Goal: Information Seeking & Learning: Learn about a topic

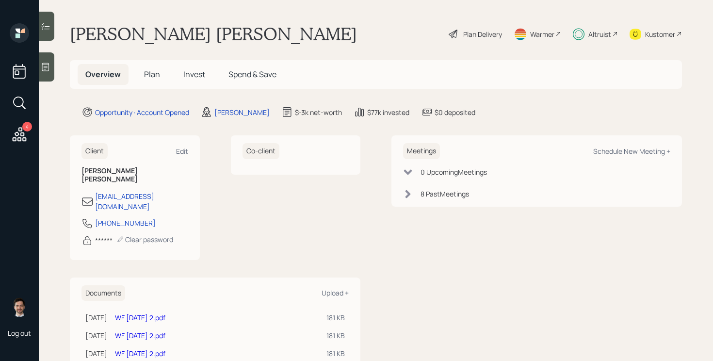
click at [152, 73] on span "Plan" at bounding box center [152, 74] width 16 height 11
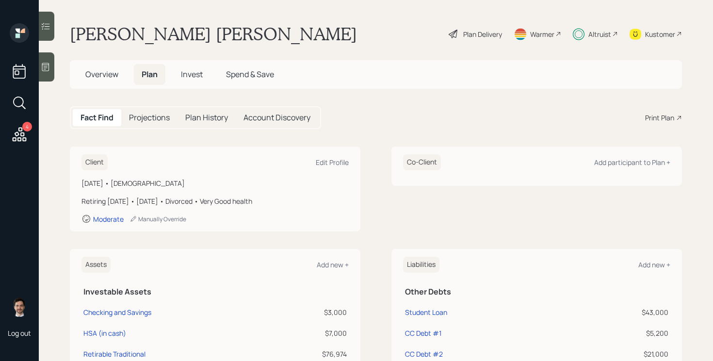
click at [482, 32] on div "Plan Delivery" at bounding box center [482, 34] width 39 height 10
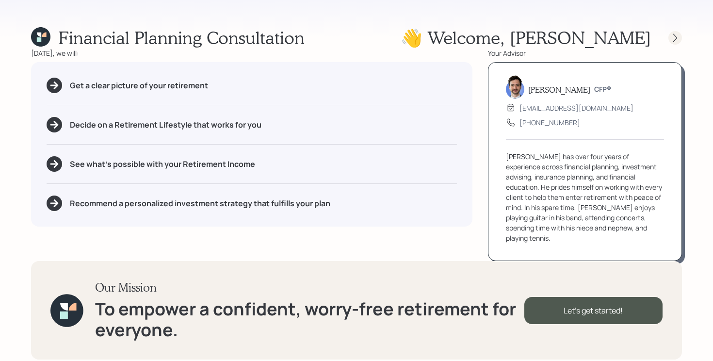
click at [676, 35] on icon at bounding box center [676, 38] width 10 height 10
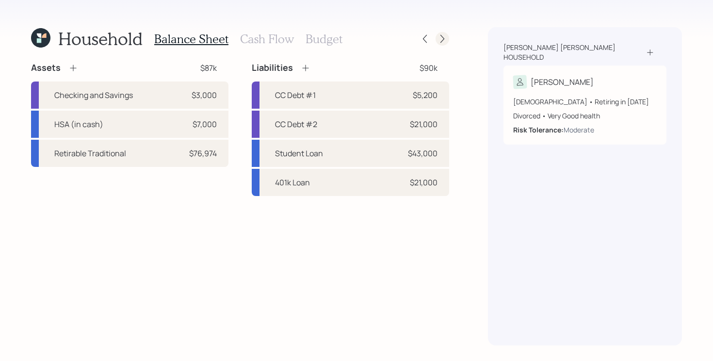
click at [445, 39] on icon at bounding box center [443, 39] width 10 height 10
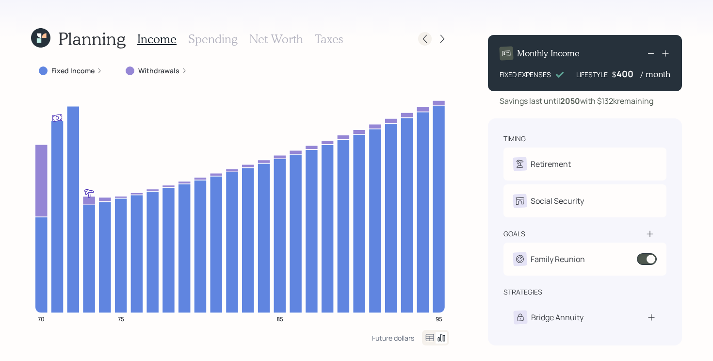
click at [425, 39] on icon at bounding box center [425, 39] width 10 height 10
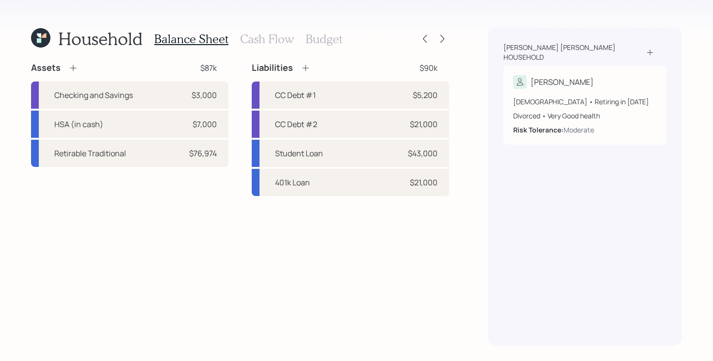
click at [269, 39] on h3 "Cash Flow" at bounding box center [267, 39] width 54 height 14
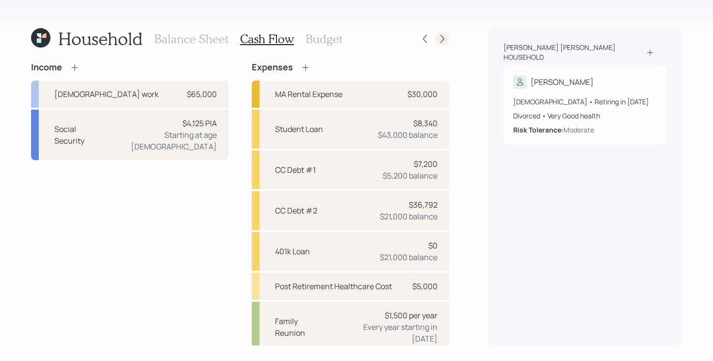
click at [443, 36] on icon at bounding box center [443, 39] width 10 height 10
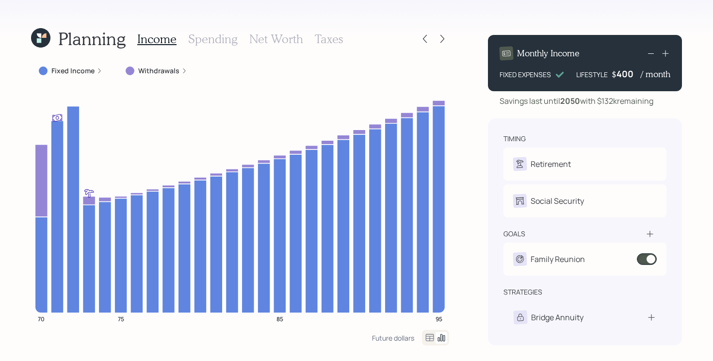
click at [443, 36] on icon at bounding box center [443, 39] width 10 height 10
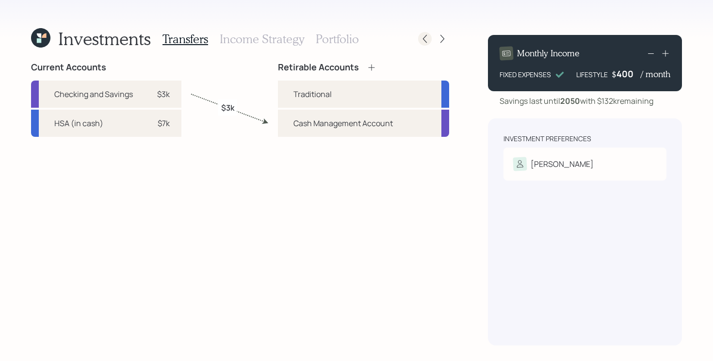
click at [424, 37] on icon at bounding box center [425, 39] width 10 height 10
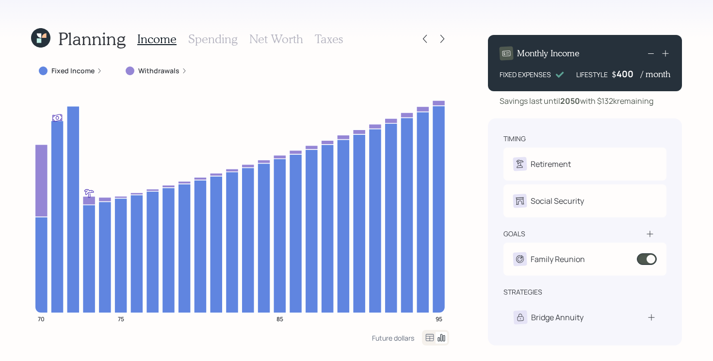
click at [213, 42] on h3 "Spending" at bounding box center [212, 39] width 49 height 14
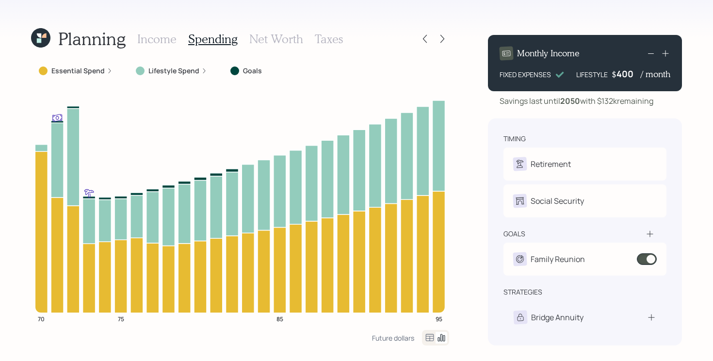
click at [92, 71] on label "Essential Spend" at bounding box center [77, 71] width 53 height 10
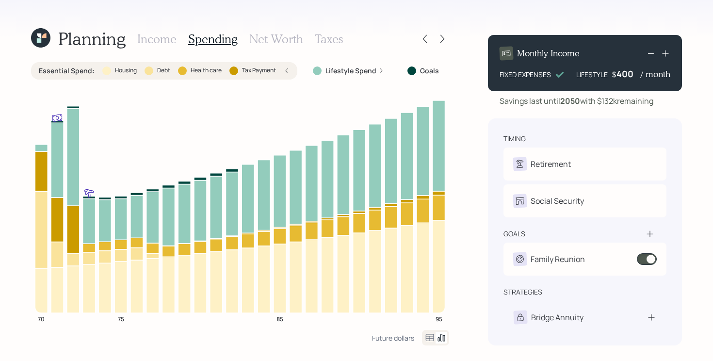
click at [155, 35] on h3 "Income" at bounding box center [156, 39] width 39 height 14
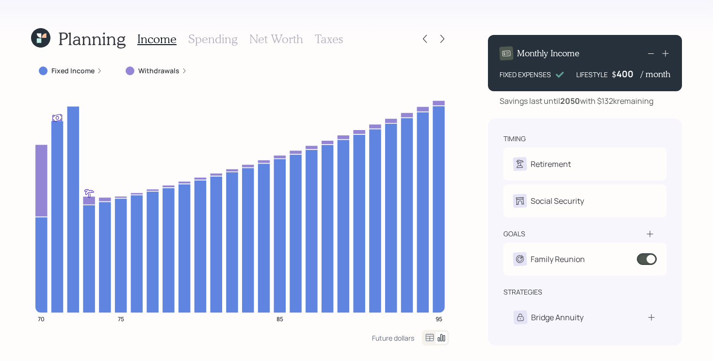
click at [77, 68] on label "Fixed Income" at bounding box center [72, 71] width 43 height 10
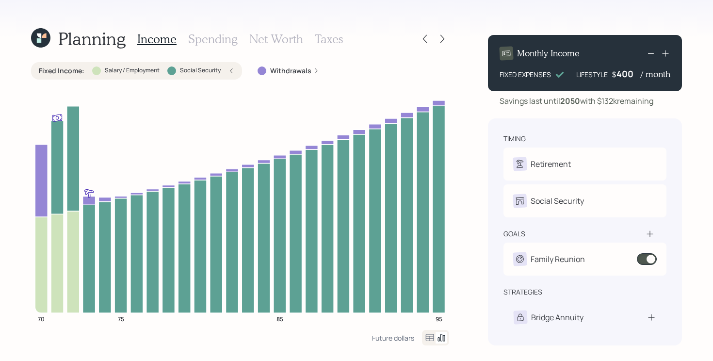
click at [76, 68] on label "Fixed Income :" at bounding box center [62, 71] width 46 height 10
